Goal: Task Accomplishment & Management: Manage account settings

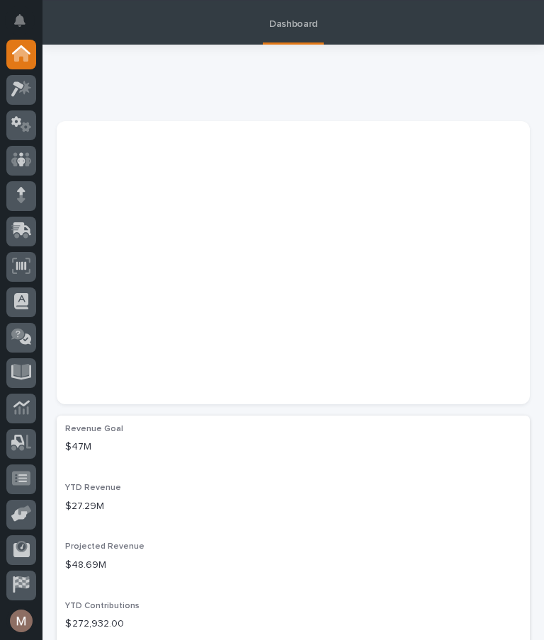
scroll to position [28, 0]
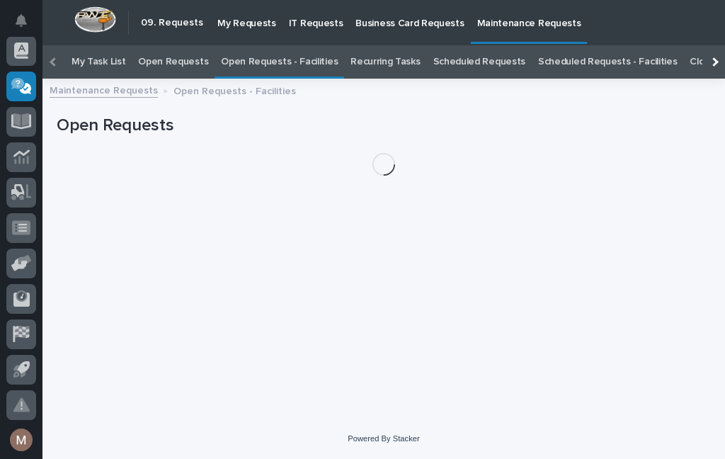
scroll to position [45, 0]
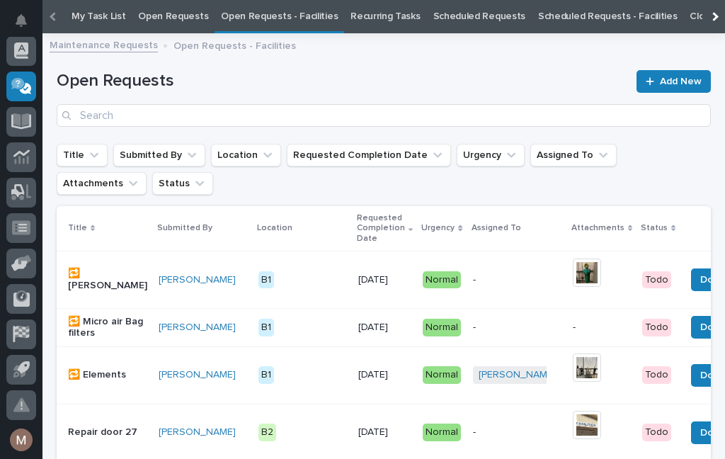
click at [275, 27] on link "Open Requests - Facilities" at bounding box center [279, 16] width 117 height 33
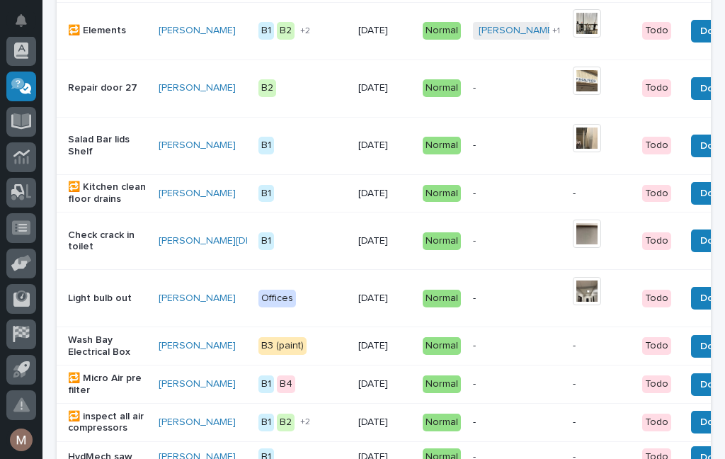
scroll to position [387, 0]
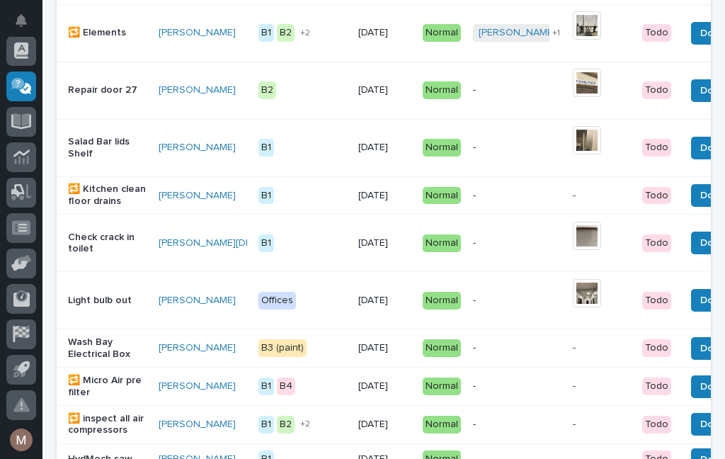
click at [573, 136] on img at bounding box center [587, 140] width 28 height 28
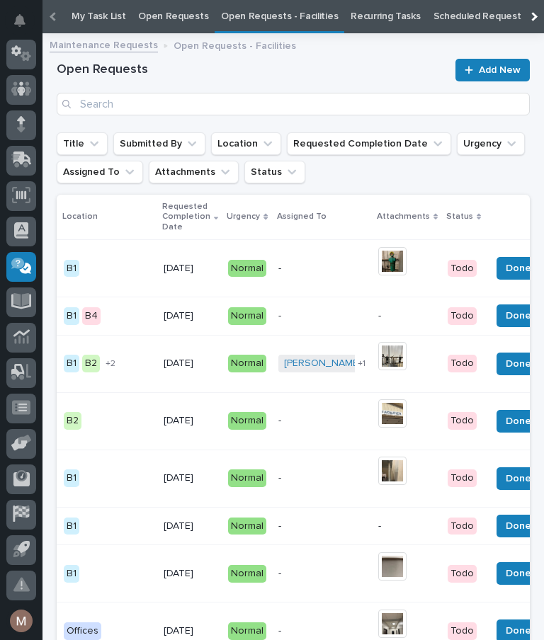
scroll to position [0, 193]
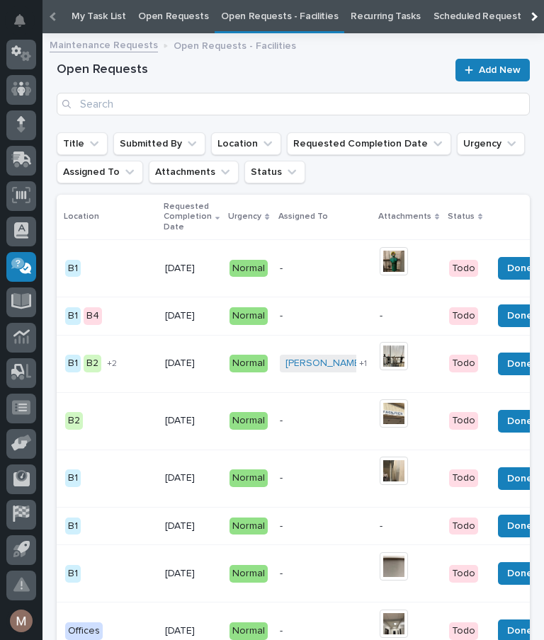
click at [499, 326] on button "Done" at bounding box center [520, 315] width 44 height 23
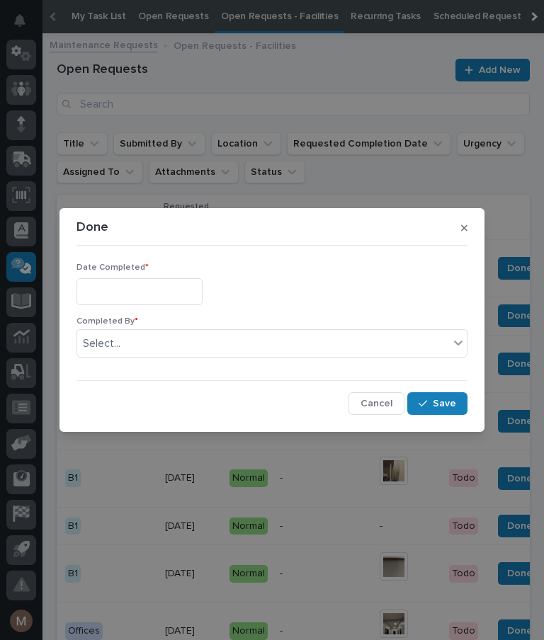
click at [145, 290] on input "text" at bounding box center [139, 291] width 126 height 26
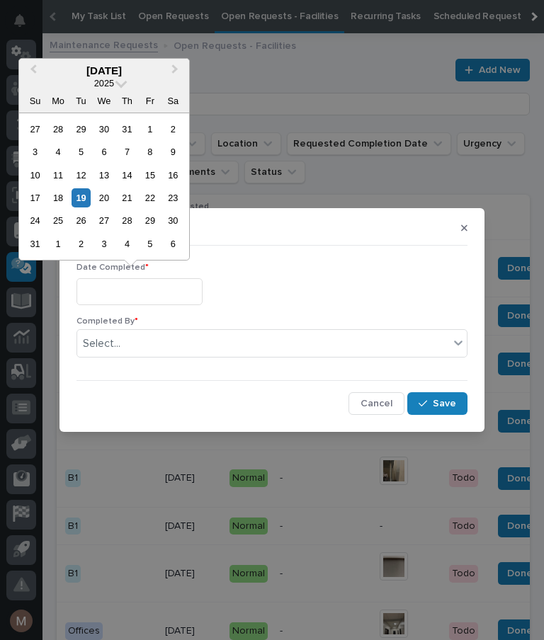
click at [62, 155] on div "4" at bounding box center [57, 151] width 19 height 19
type input "**********"
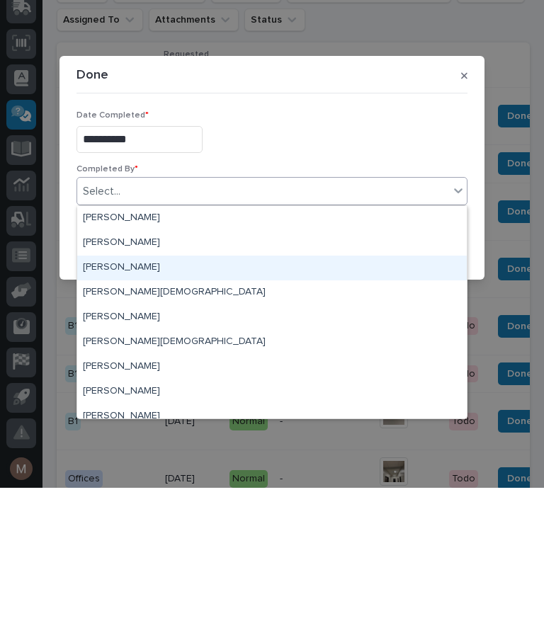
click at [110, 408] on div "Jerry Yoder" at bounding box center [271, 420] width 389 height 25
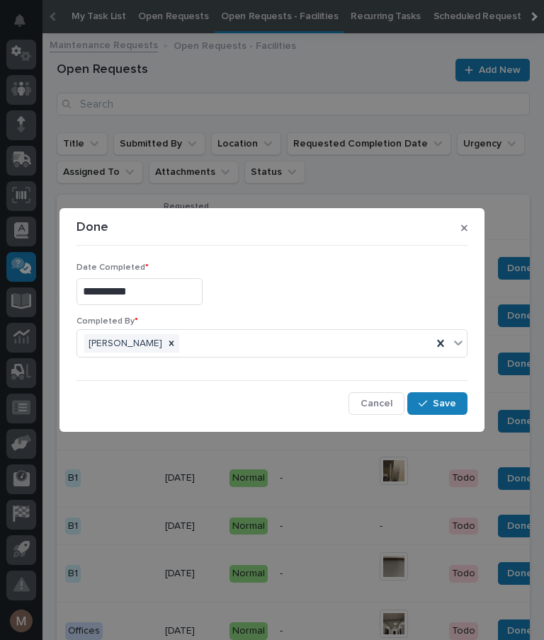
click at [446, 411] on button "Save" at bounding box center [437, 403] width 60 height 23
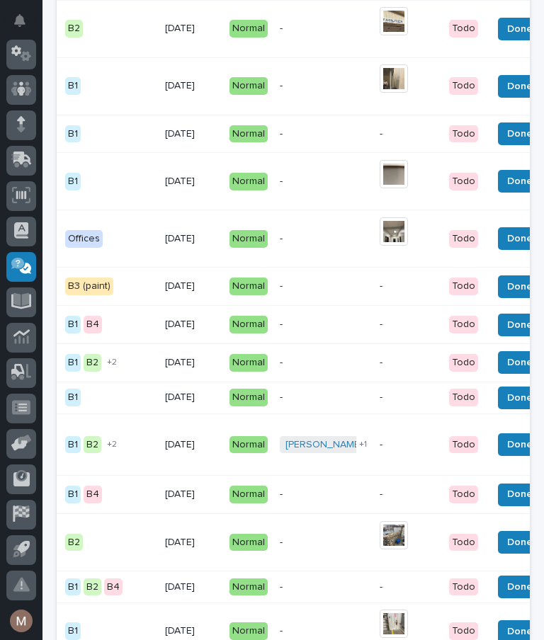
click at [505, 336] on button "Done" at bounding box center [520, 325] width 44 height 23
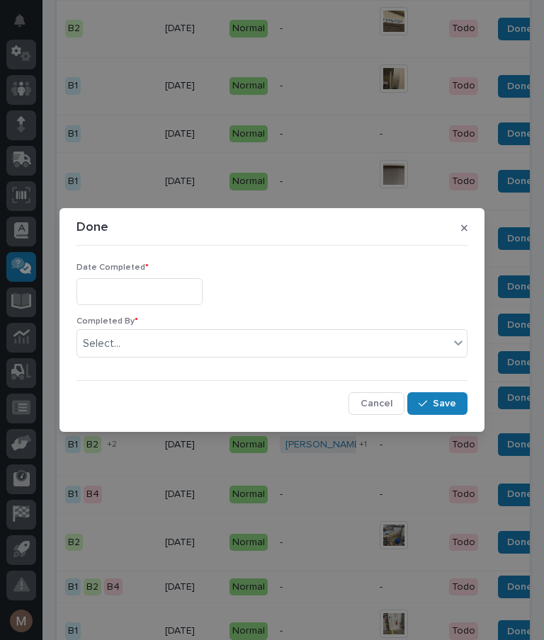
click at [130, 287] on input "text" at bounding box center [139, 291] width 126 height 26
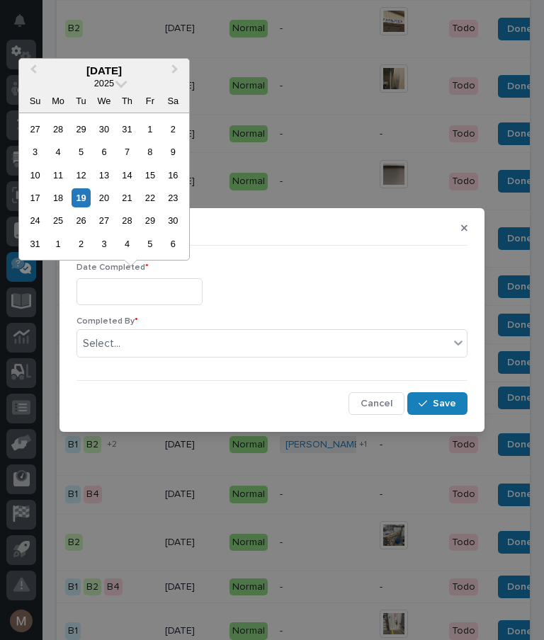
click at [67, 153] on div "4" at bounding box center [57, 151] width 19 height 19
type input "**********"
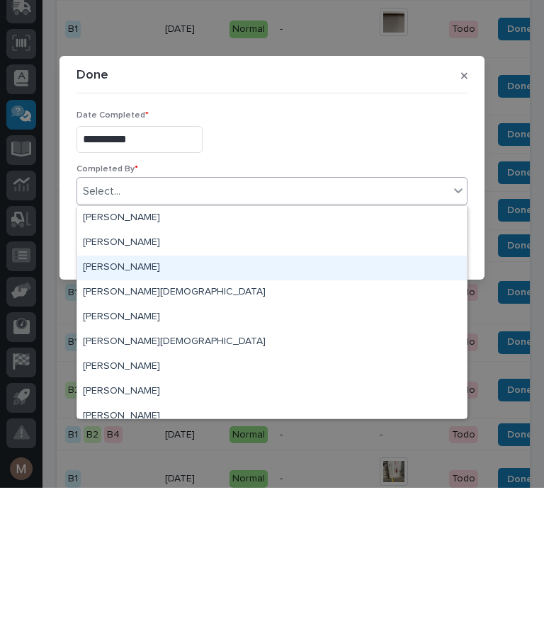
click at [118, 408] on div "Jerry Yoder" at bounding box center [271, 420] width 389 height 25
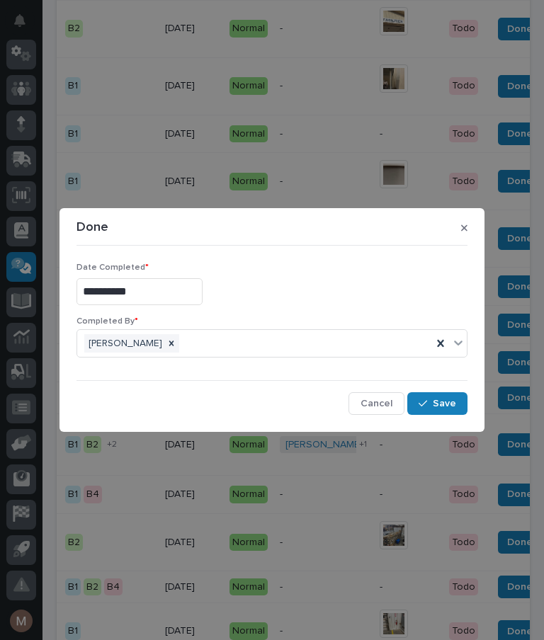
click at [452, 404] on span "Save" at bounding box center [444, 403] width 23 height 13
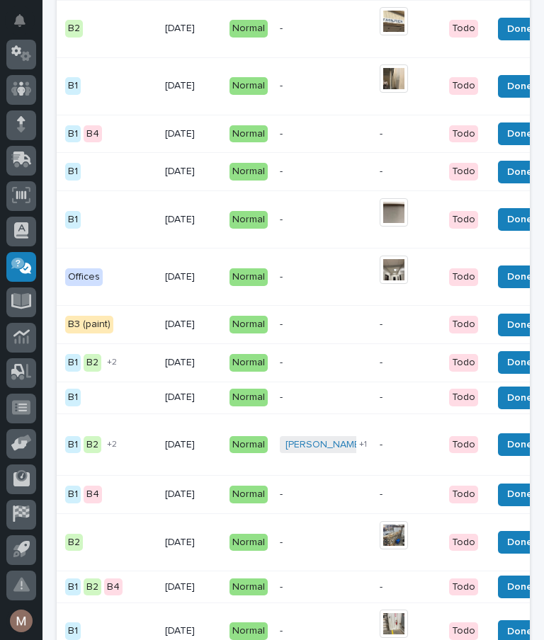
click at [507, 136] on span "Done" at bounding box center [519, 133] width 25 height 17
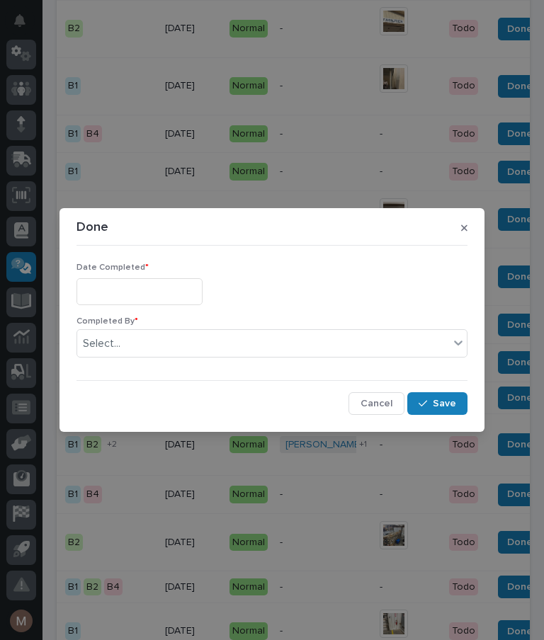
click at [152, 292] on input "text" at bounding box center [139, 291] width 126 height 26
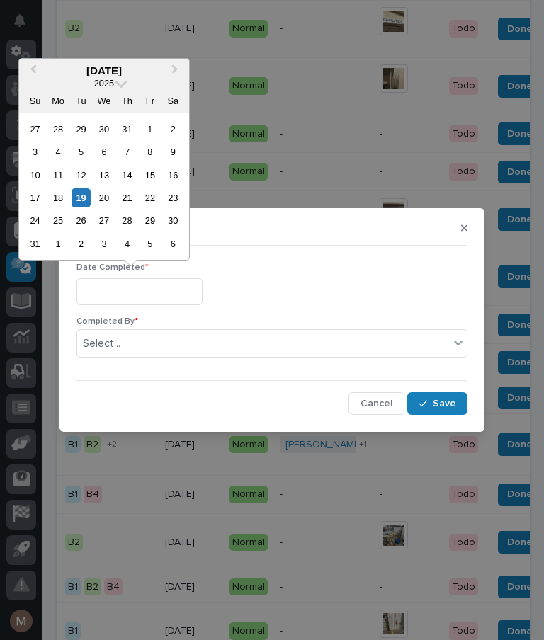
click at [67, 200] on div "18" at bounding box center [57, 197] width 19 height 19
type input "**********"
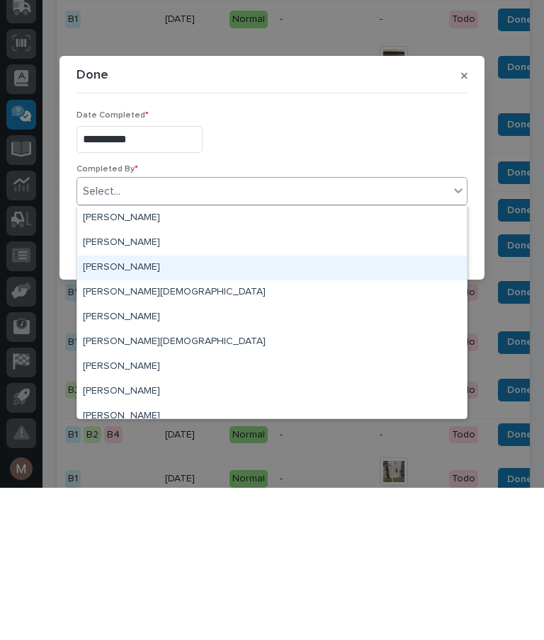
click at [121, 408] on div "Jerry Yoder" at bounding box center [271, 420] width 389 height 25
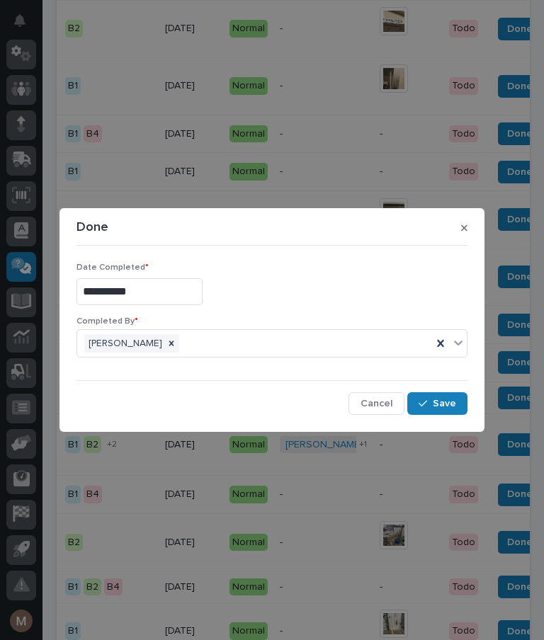
click at [440, 408] on span "Save" at bounding box center [444, 403] width 23 height 13
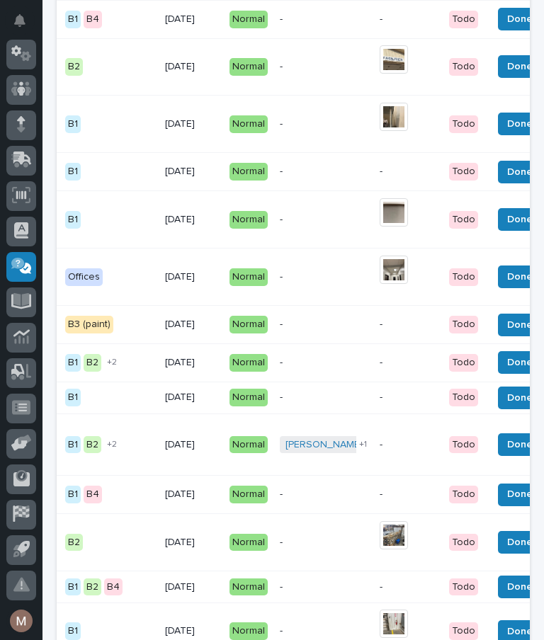
click at [507, 458] on span "Done" at bounding box center [519, 494] width 25 height 17
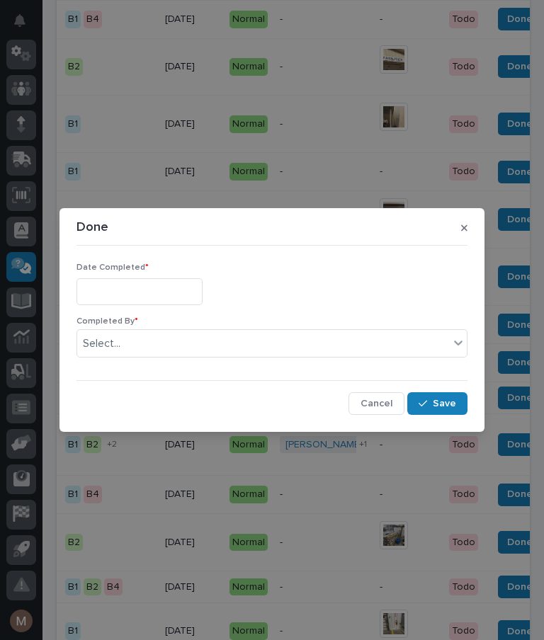
click at [148, 290] on input "text" at bounding box center [139, 291] width 126 height 26
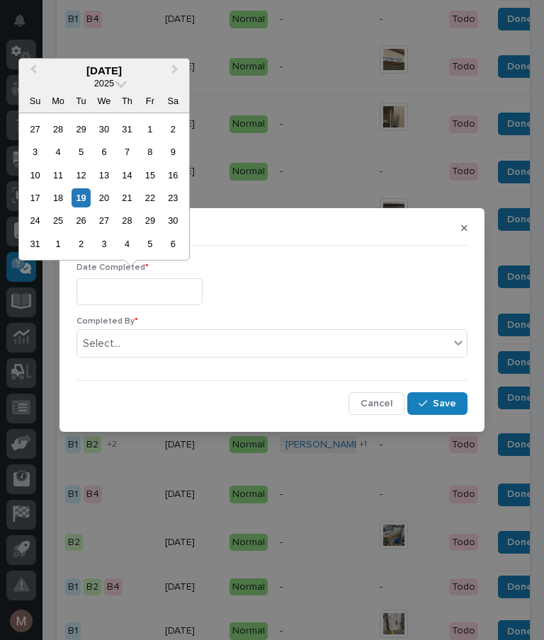
click at [108, 130] on div "30" at bounding box center [103, 129] width 19 height 19
type input "**********"
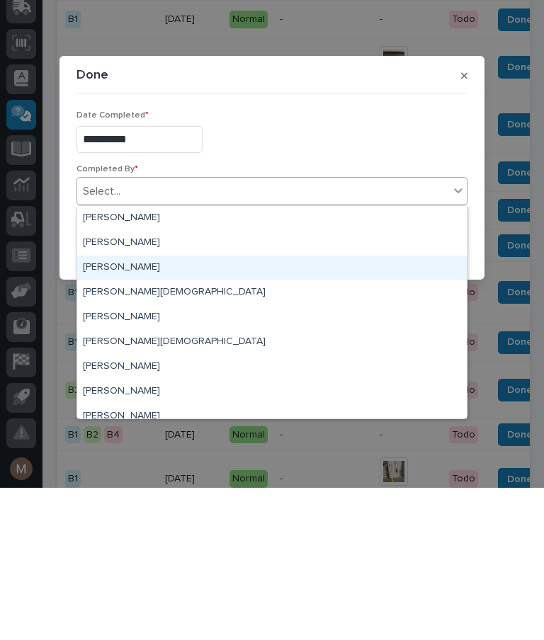
click at [130, 408] on div "Jerry Yoder" at bounding box center [271, 420] width 389 height 25
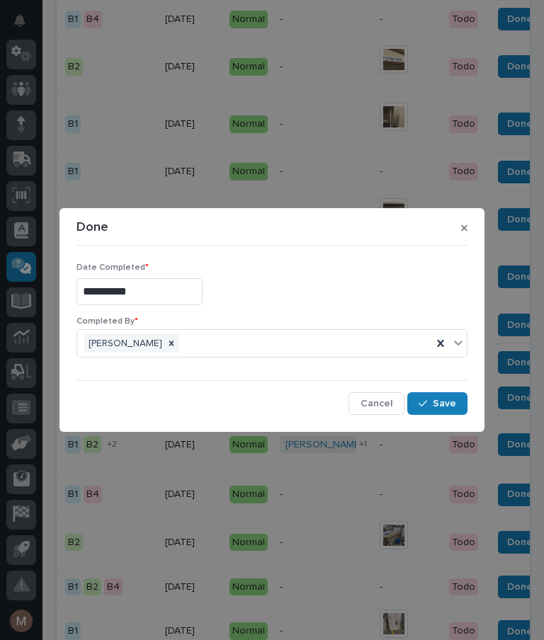
click at [447, 397] on button "Save" at bounding box center [437, 403] width 60 height 23
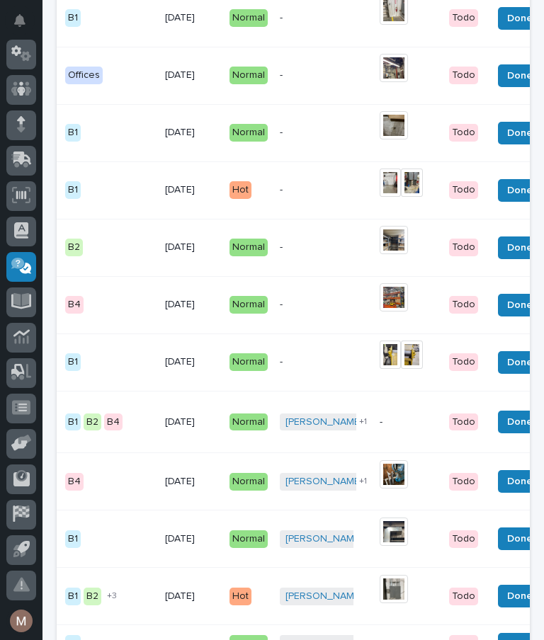
click at [401, 369] on img at bounding box center [412, 355] width 22 height 28
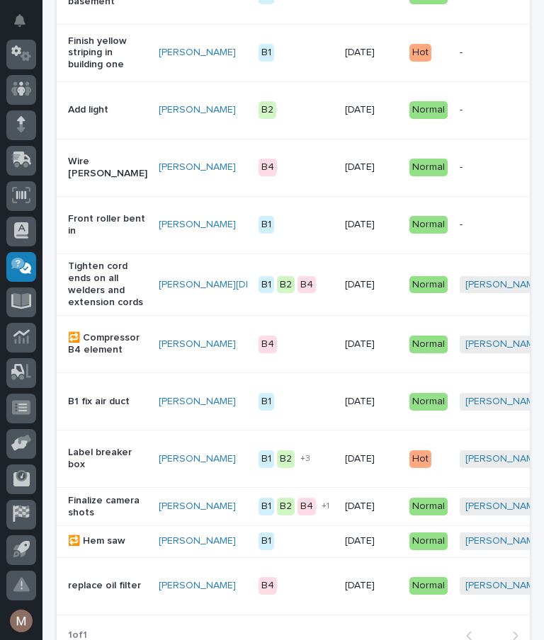
scroll to position [1217, 0]
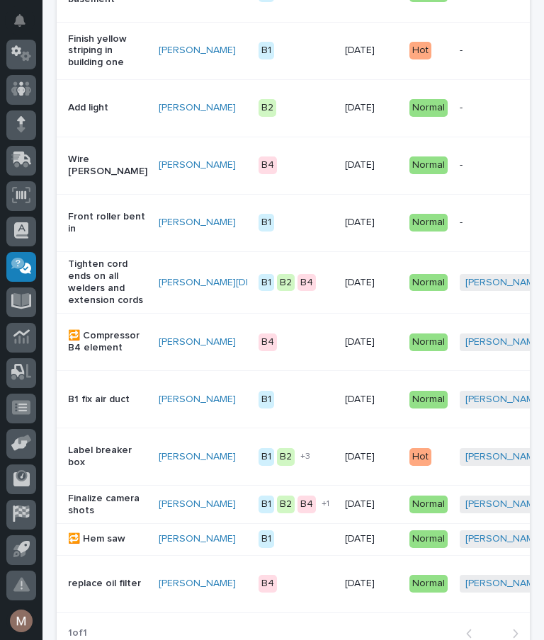
click at [108, 354] on p "🔁 Compressor B4 element" at bounding box center [107, 342] width 79 height 24
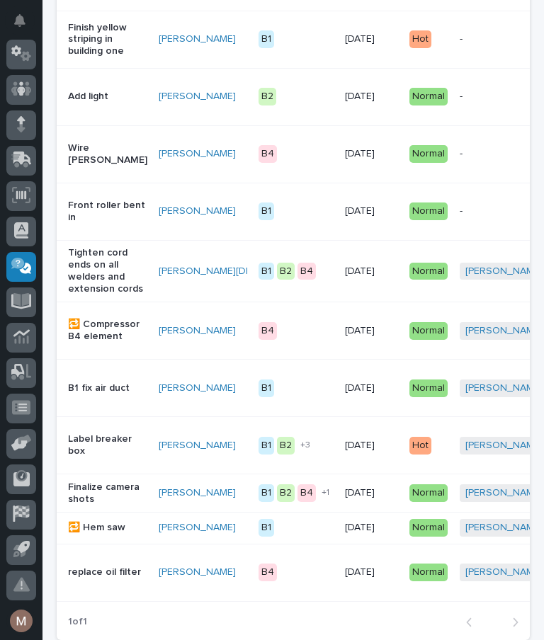
scroll to position [1229, 0]
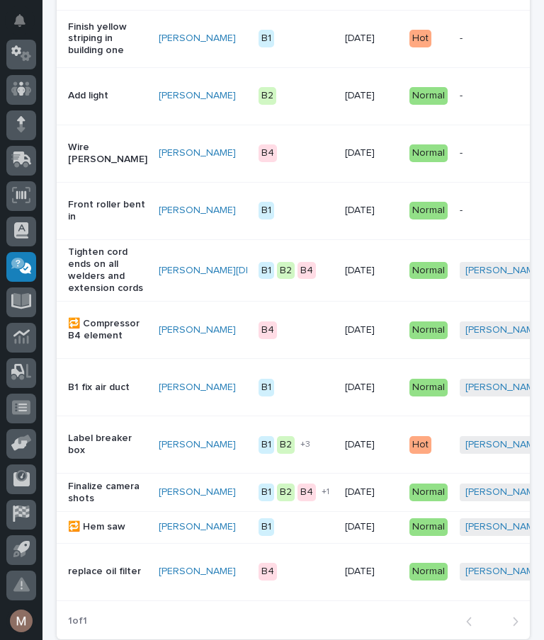
click at [112, 399] on div "B1 fix air duct" at bounding box center [107, 387] width 79 height 23
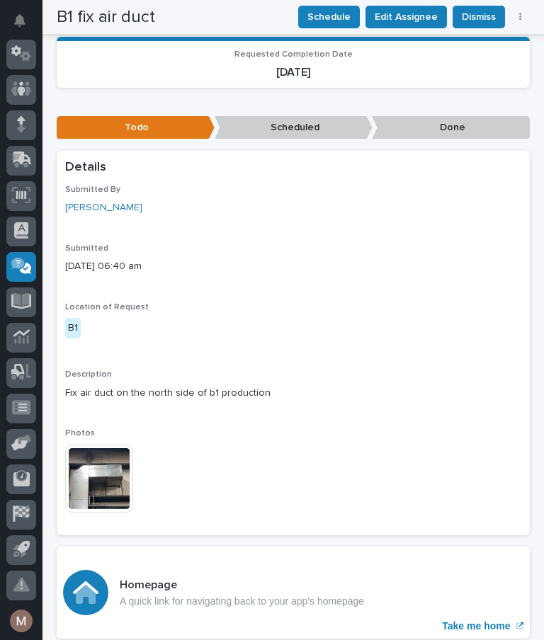
scroll to position [246, 0]
click at [104, 486] on img at bounding box center [99, 479] width 68 height 68
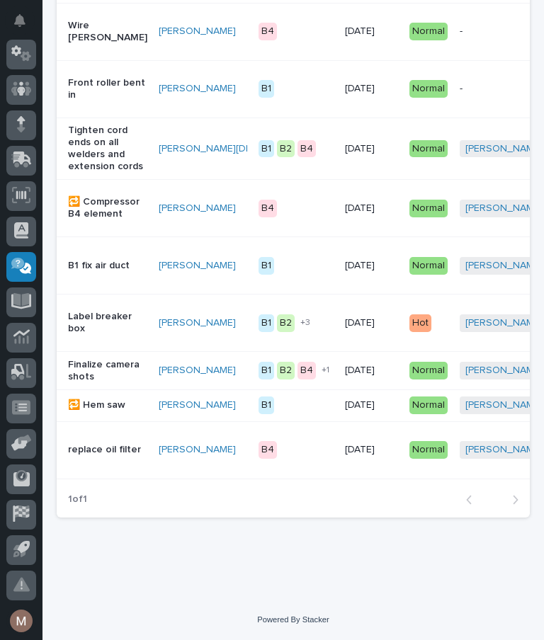
scroll to position [1355, 0]
click at [93, 456] on p "replace oil filter" at bounding box center [107, 450] width 79 height 12
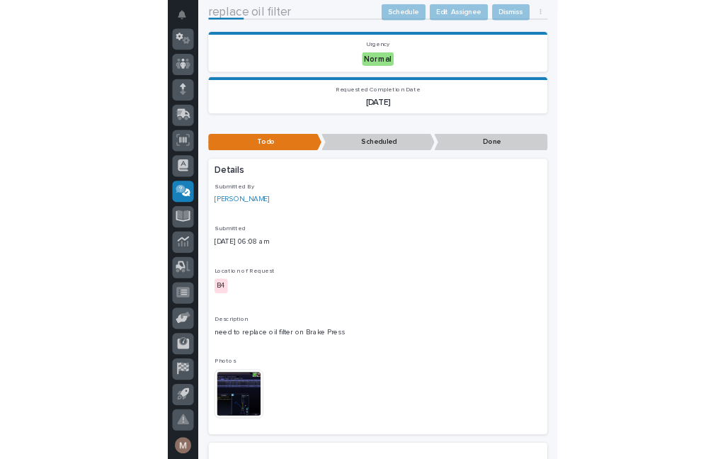
scroll to position [173, 0]
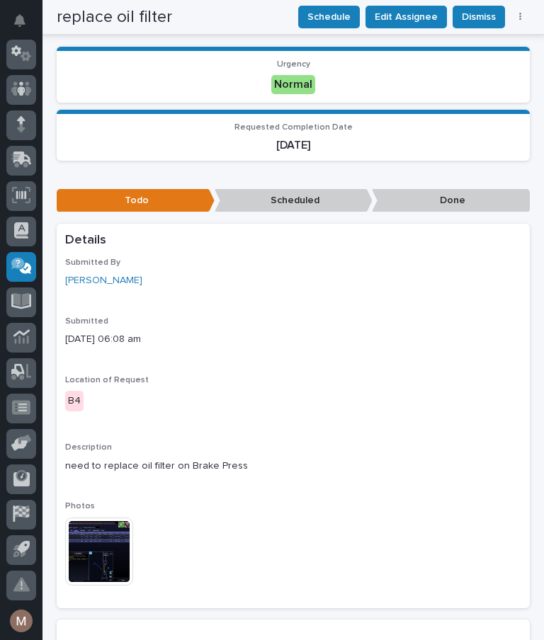
click at [106, 542] on img at bounding box center [99, 552] width 68 height 68
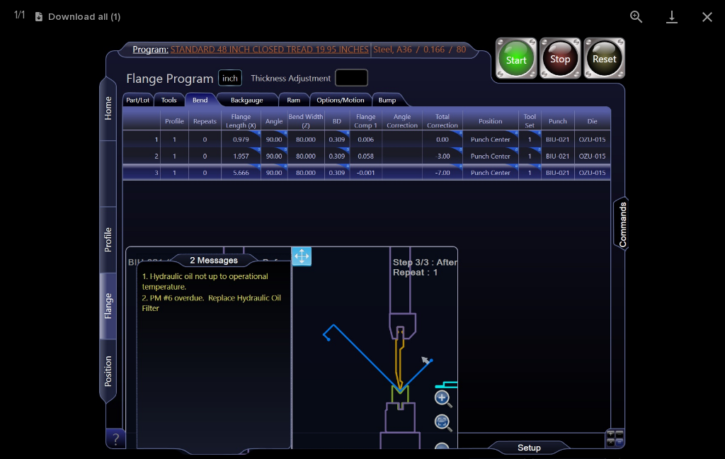
scroll to position [45, 0]
